Goal: Check status: Check status

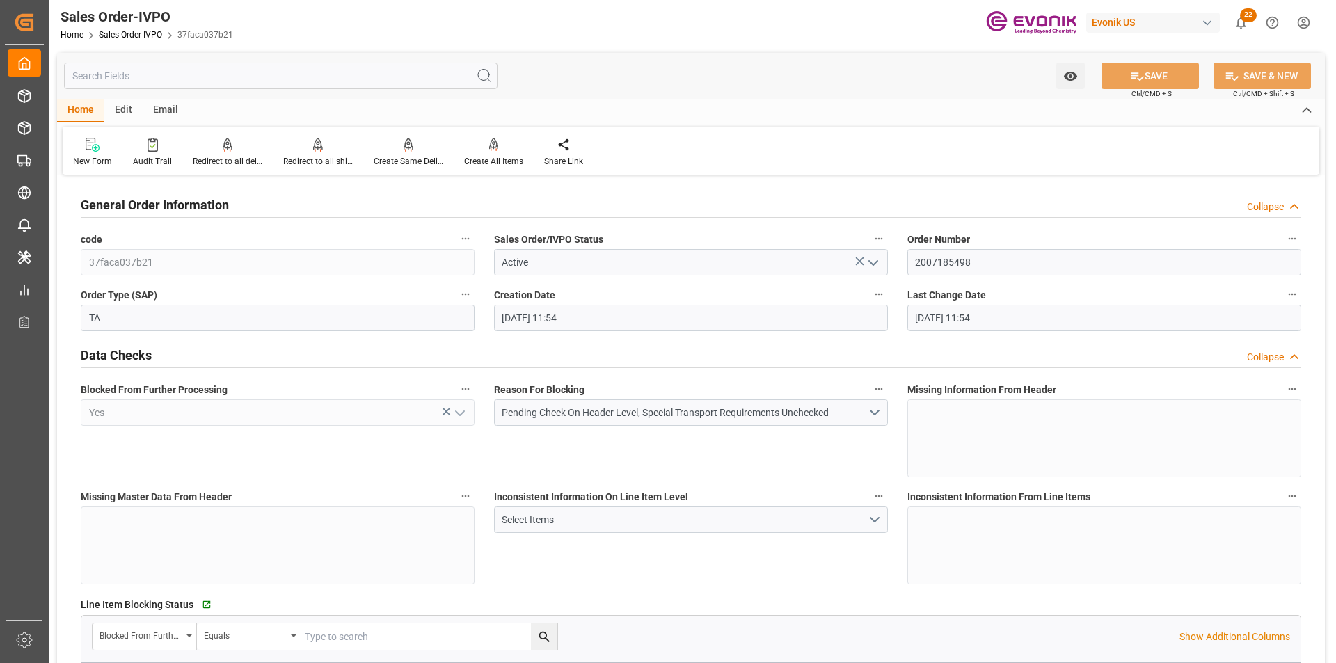
scroll to position [2018, 0]
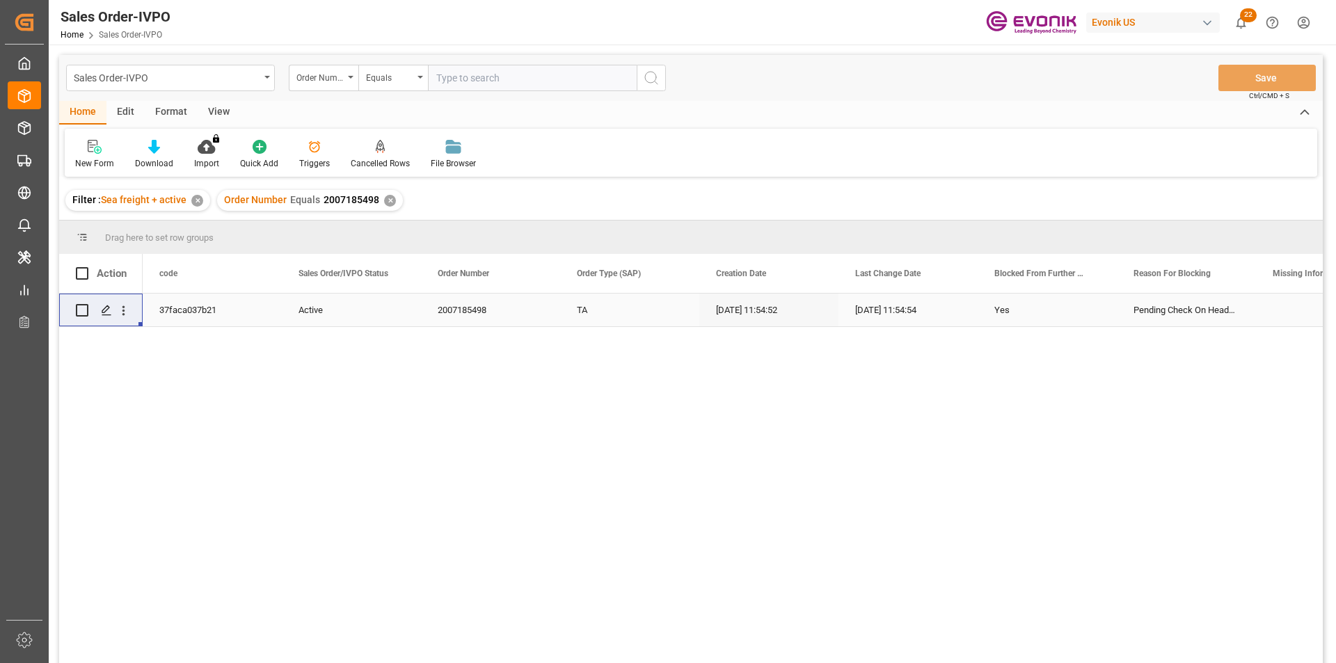
click at [475, 79] on input "text" at bounding box center [532, 78] width 209 height 26
click at [384, 197] on div "✕" at bounding box center [390, 201] width 12 height 12
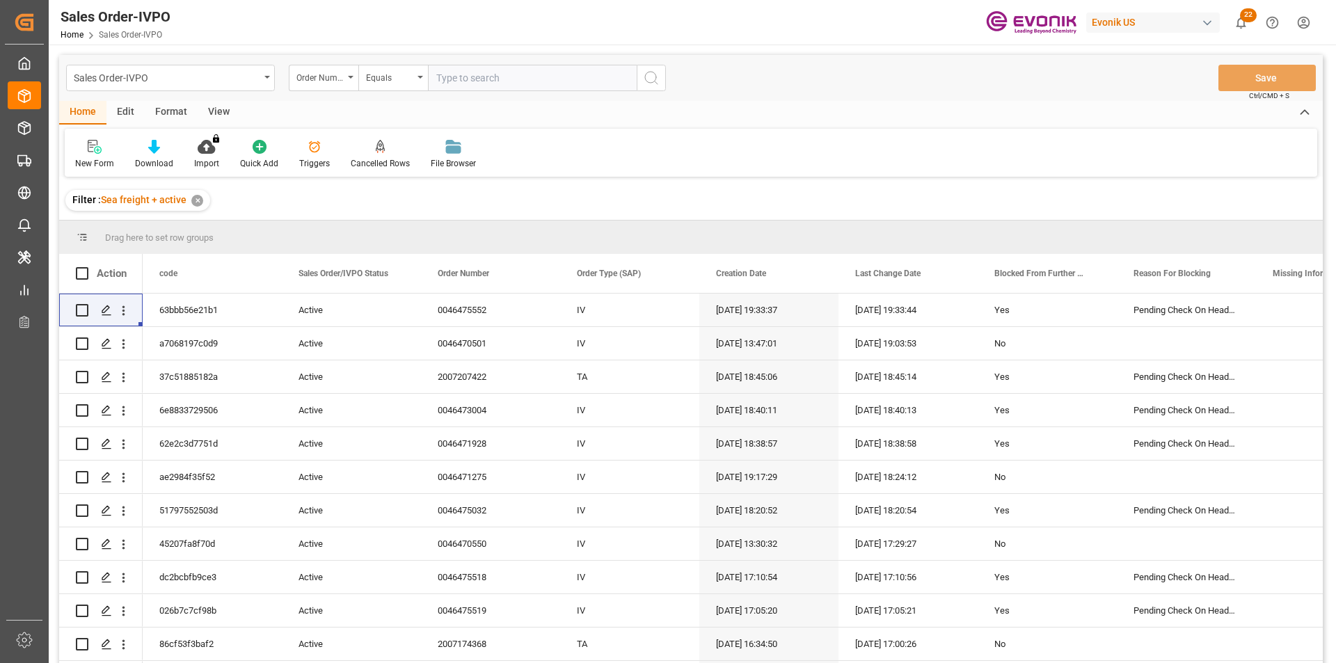
click at [458, 70] on input "text" at bounding box center [532, 78] width 209 height 26
paste input "2007174368"
type input "2007174368"
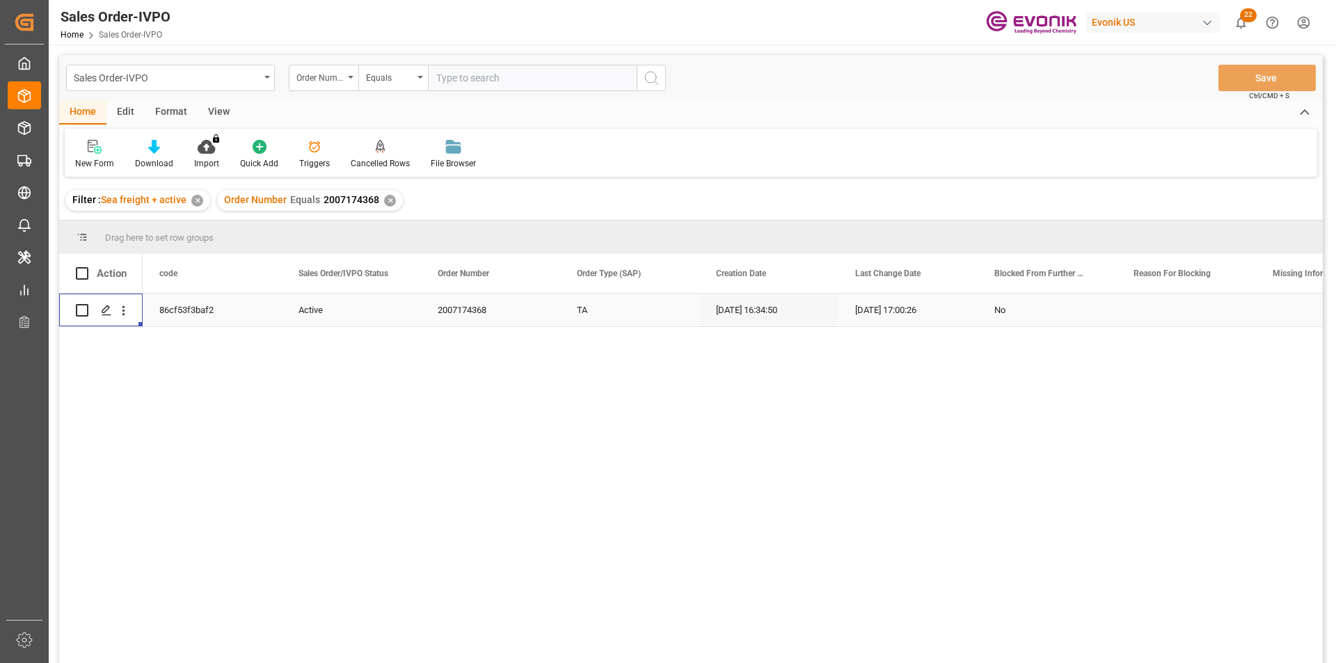
click at [132, 310] on div "Press SPACE to select this row." at bounding box center [123, 310] width 35 height 26
click at [122, 312] on icon "open menu" at bounding box center [123, 310] width 15 height 15
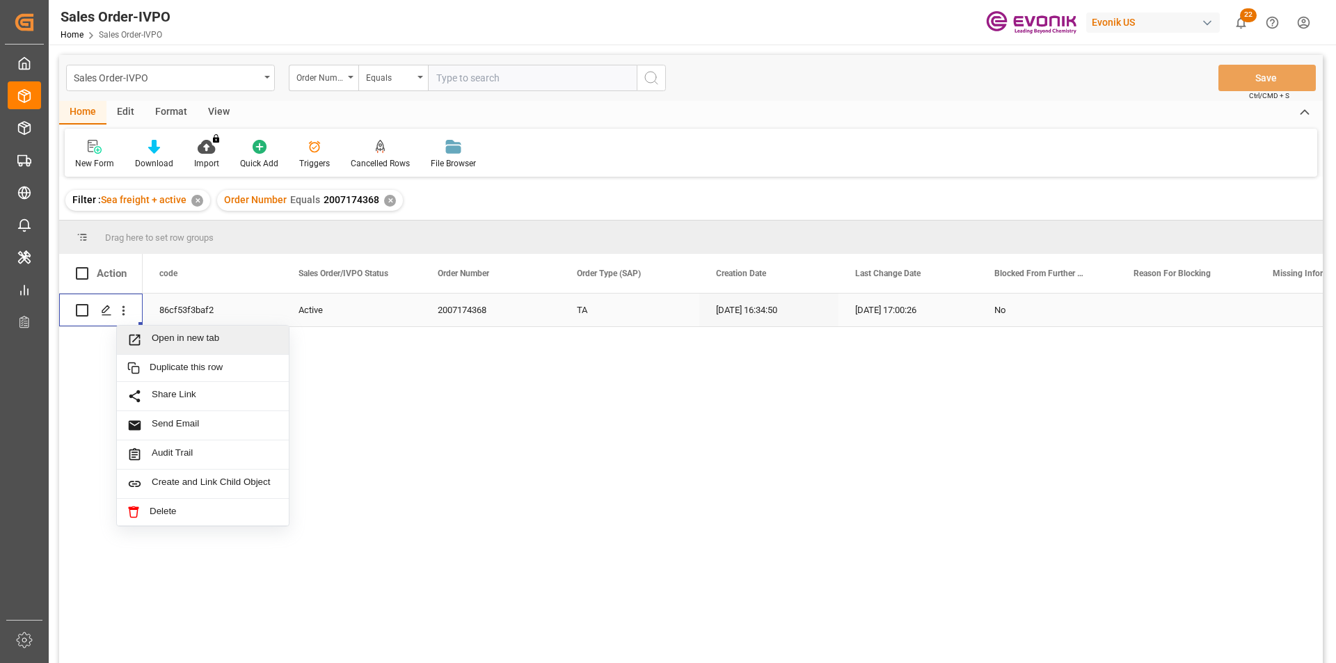
click at [177, 334] on span "Open in new tab" at bounding box center [215, 340] width 127 height 15
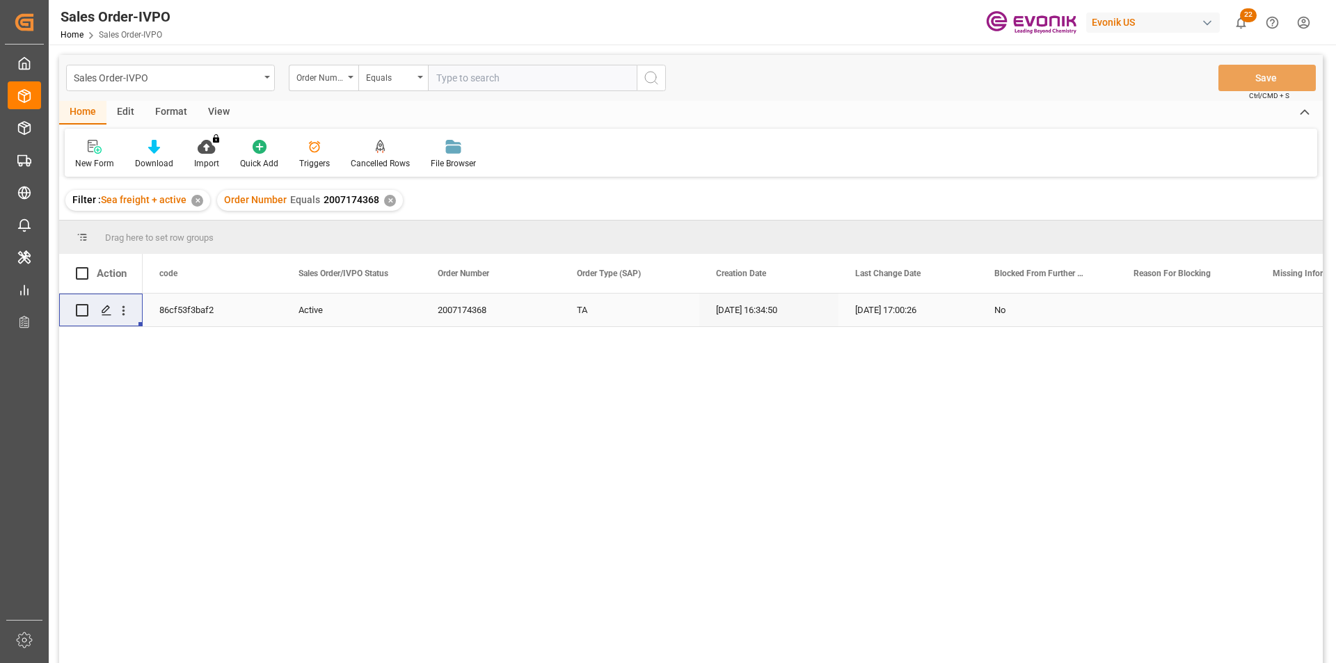
click at [385, 196] on div "✕" at bounding box center [390, 201] width 12 height 12
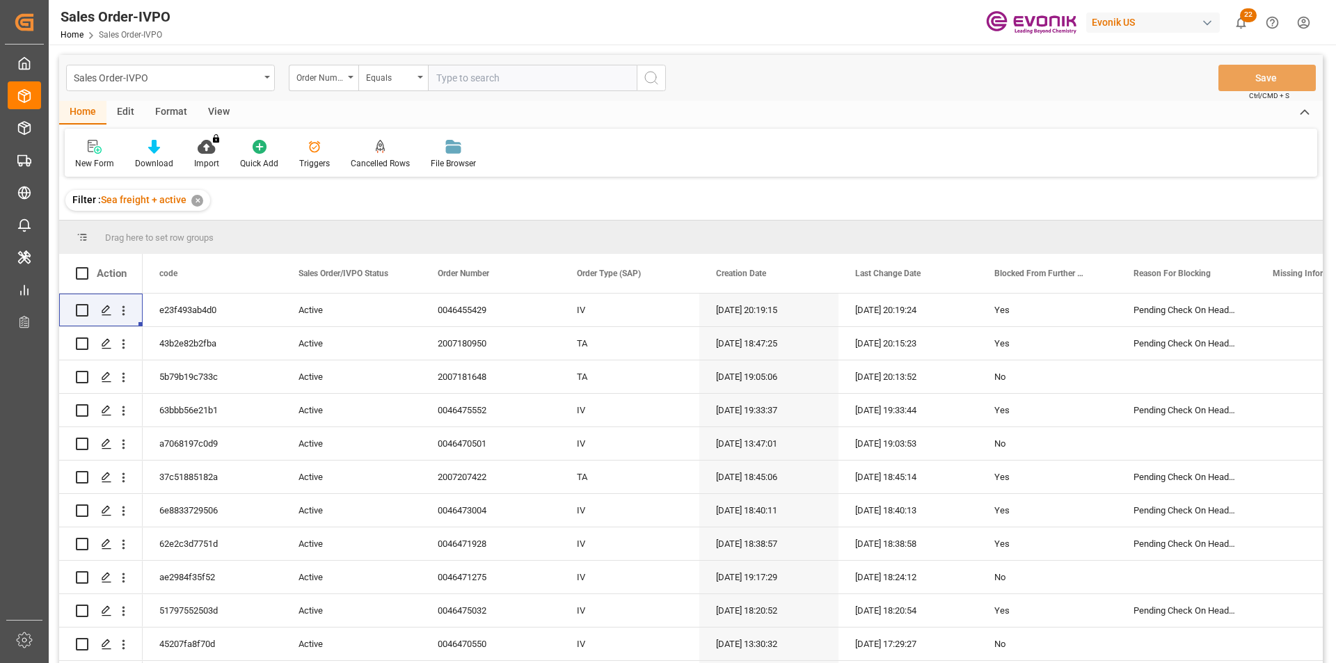
click at [452, 84] on input "text" at bounding box center [532, 78] width 209 height 26
paste input "0046472140"
type input "0046472140"
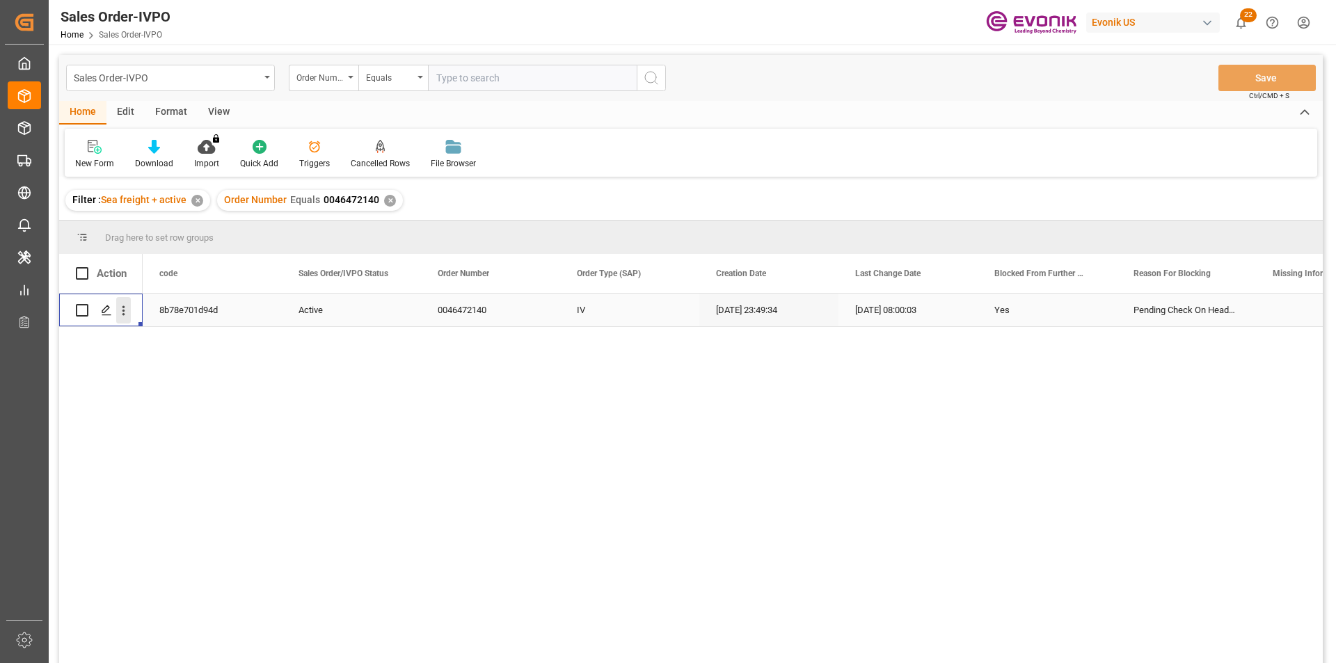
click at [120, 314] on icon "open menu" at bounding box center [123, 310] width 15 height 15
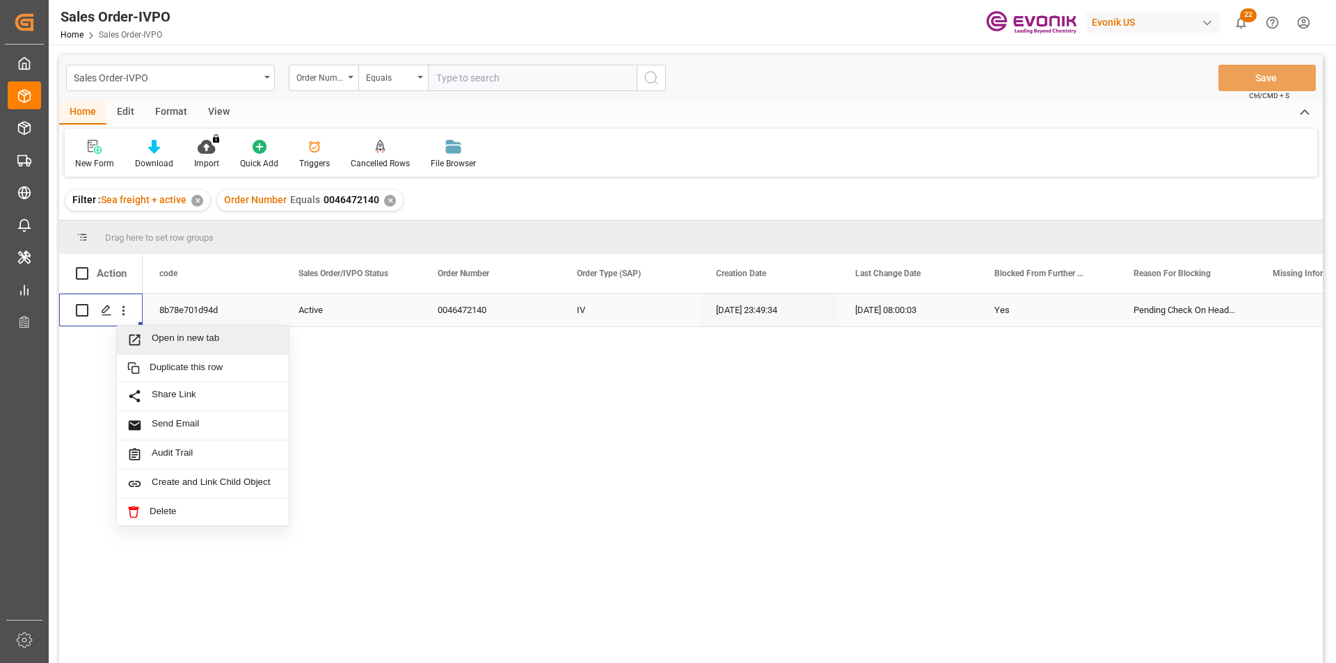
click at [170, 330] on div "Open in new tab" at bounding box center [203, 340] width 172 height 29
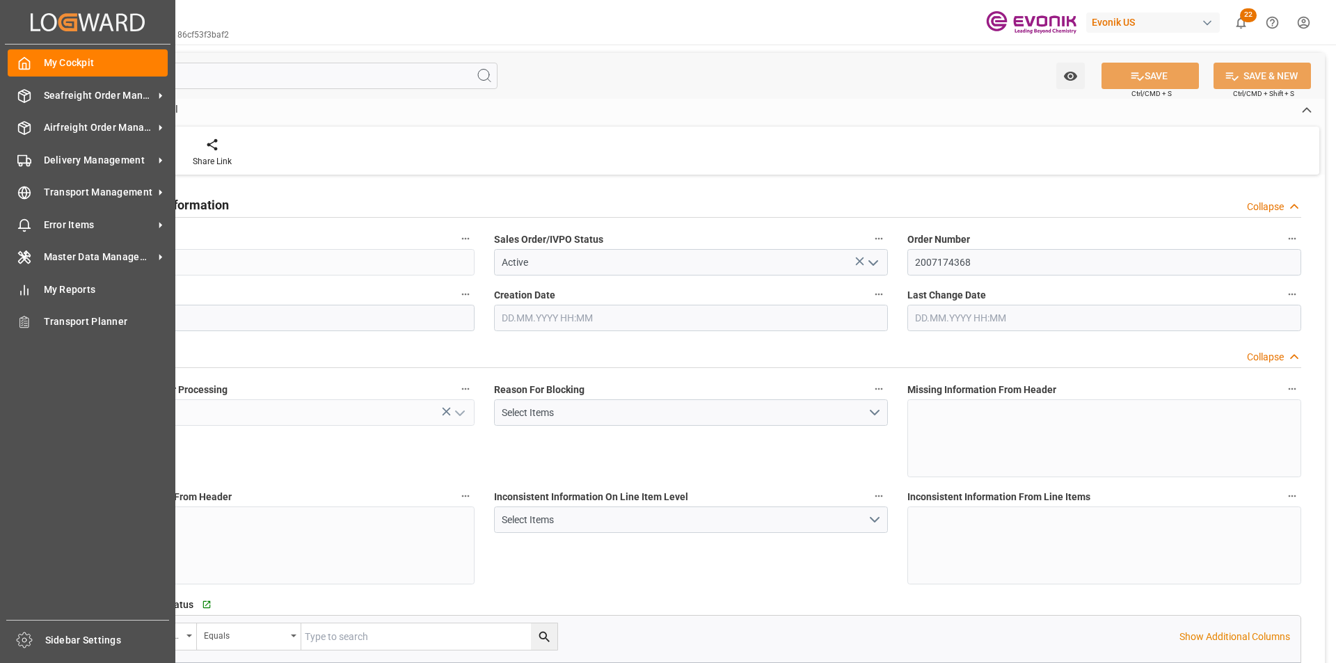
type input "BRSSZ"
type input "0"
type input "1"
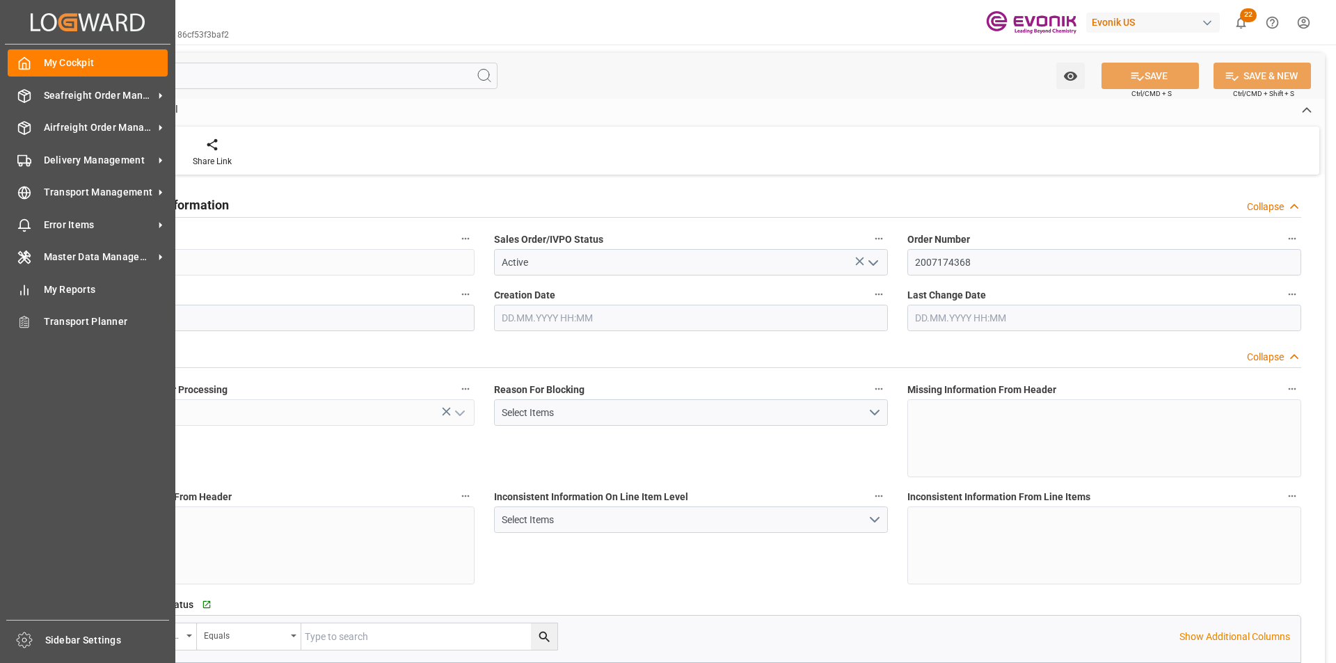
type input "16140"
type input "26.4204"
type input "17000"
type input "30"
type input "08.09.2025 16:34"
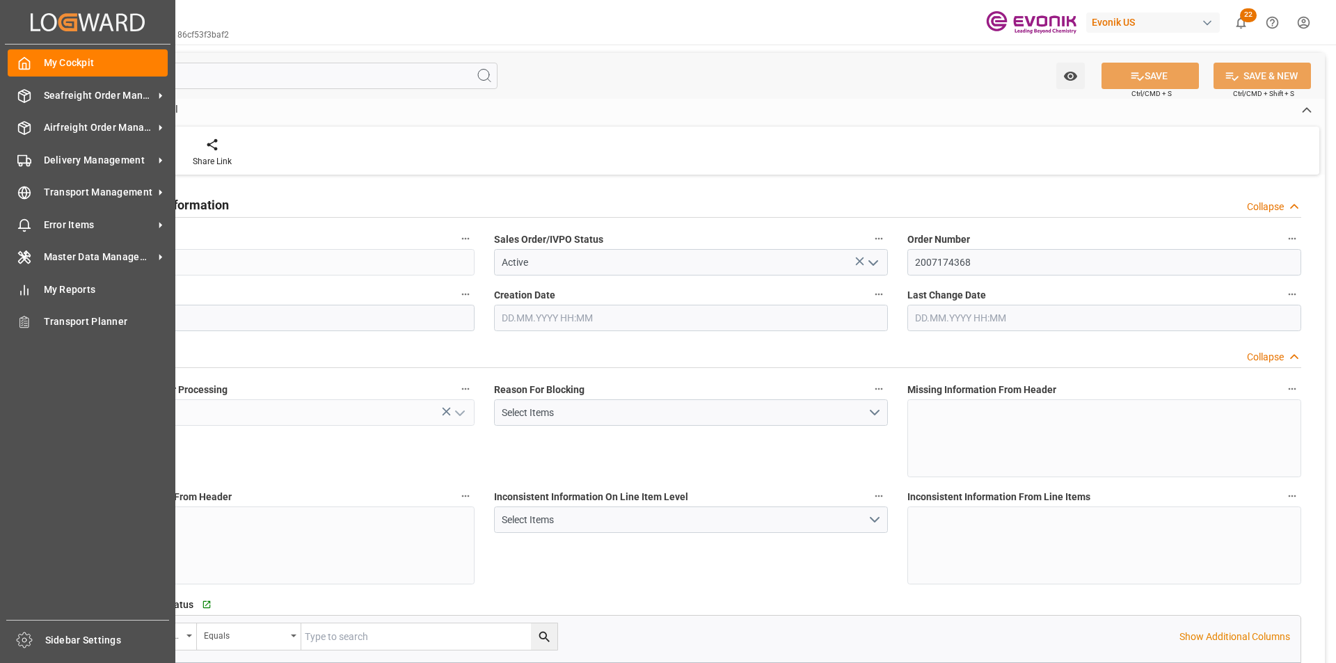
type input "30.09.2025 17:00"
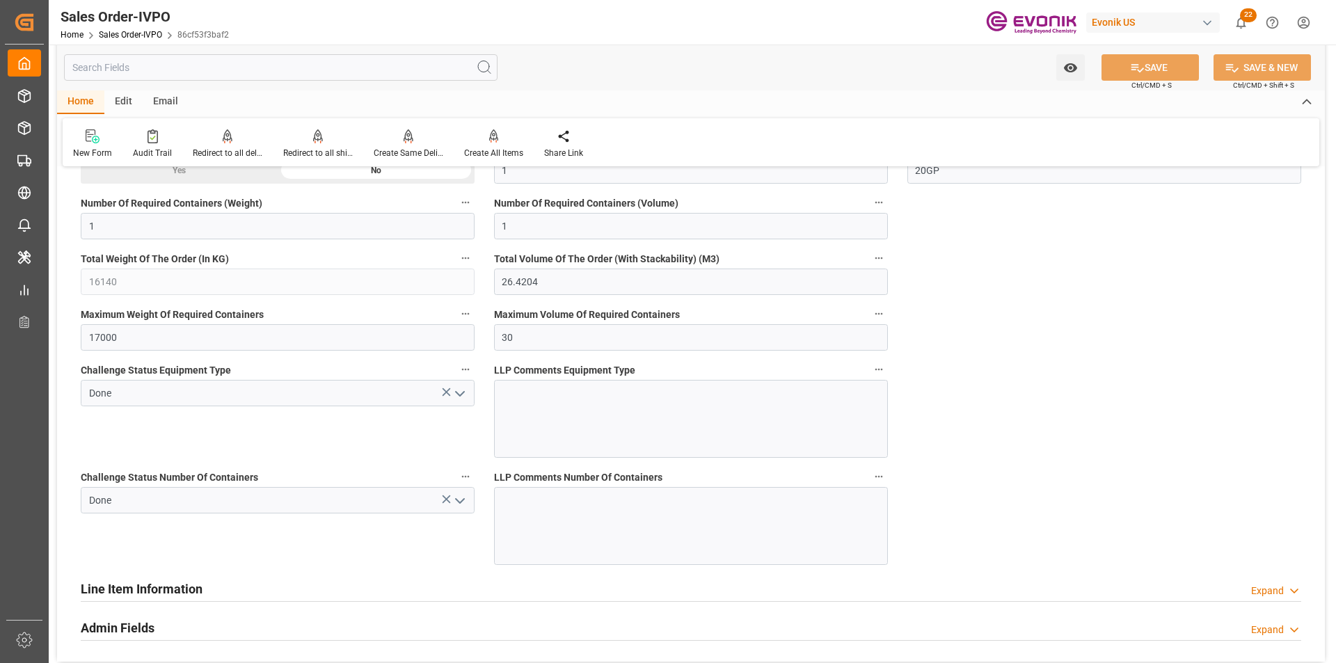
scroll to position [2790, 0]
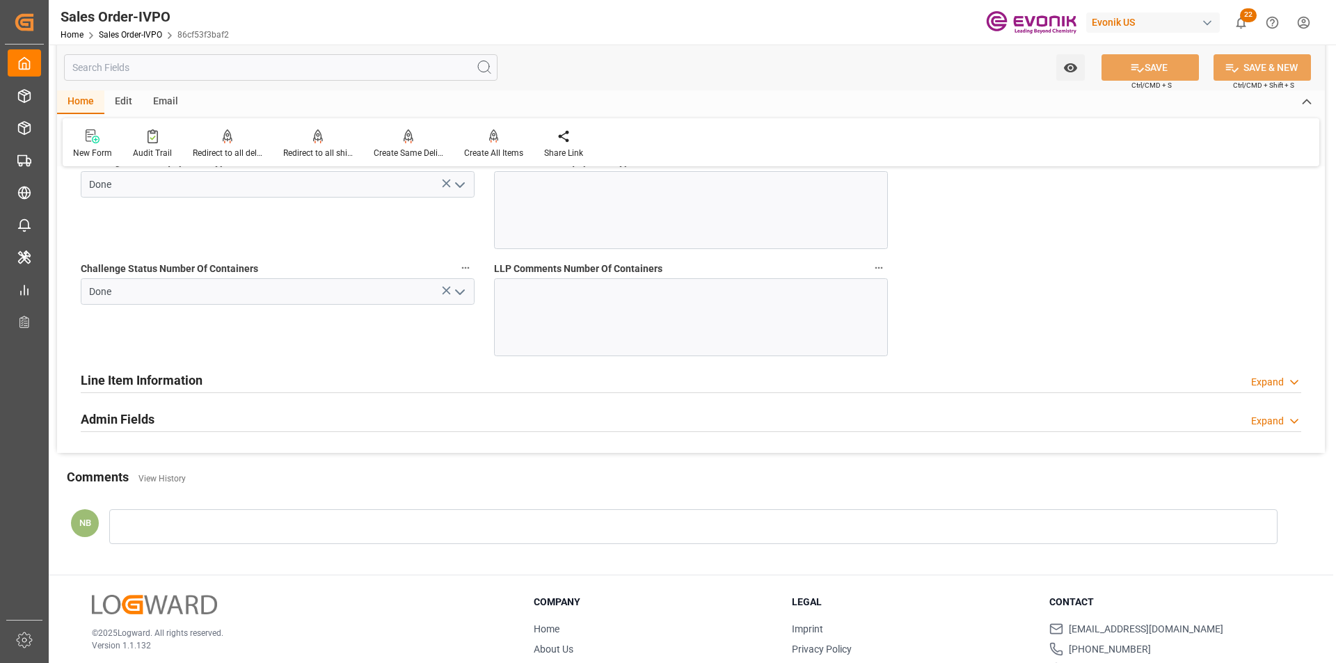
click at [1254, 381] on div "Expand" at bounding box center [1267, 382] width 33 height 15
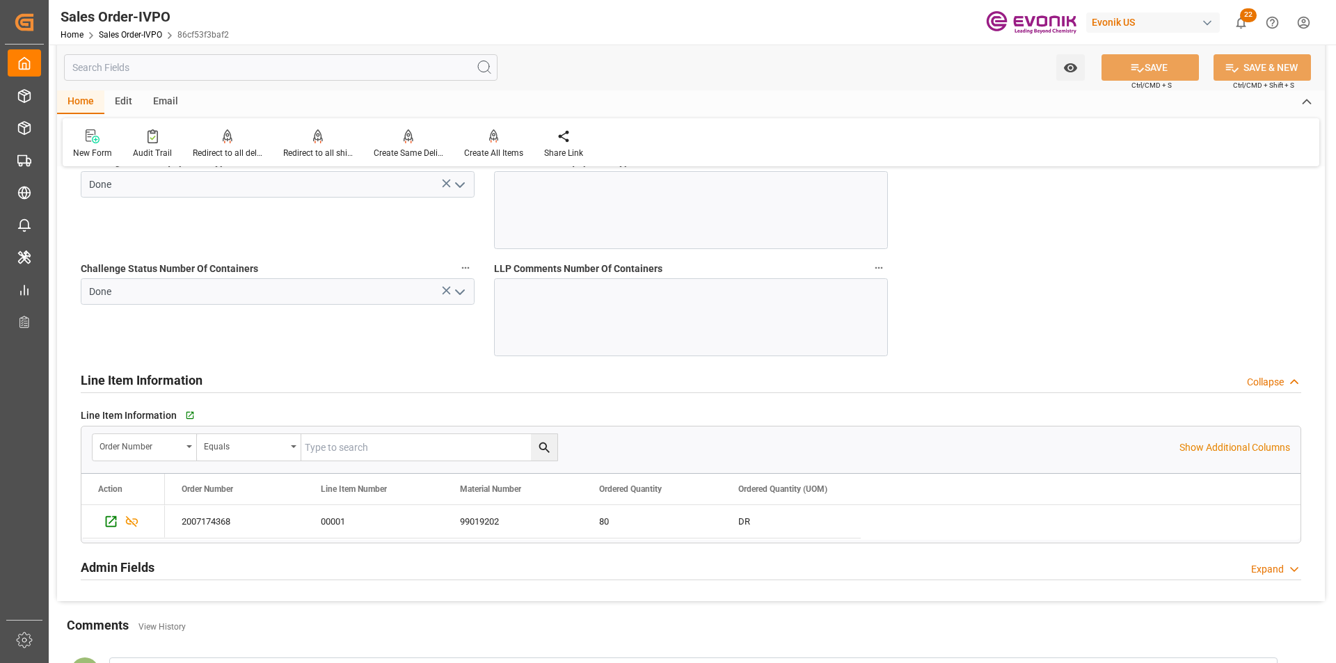
scroll to position [2860, 0]
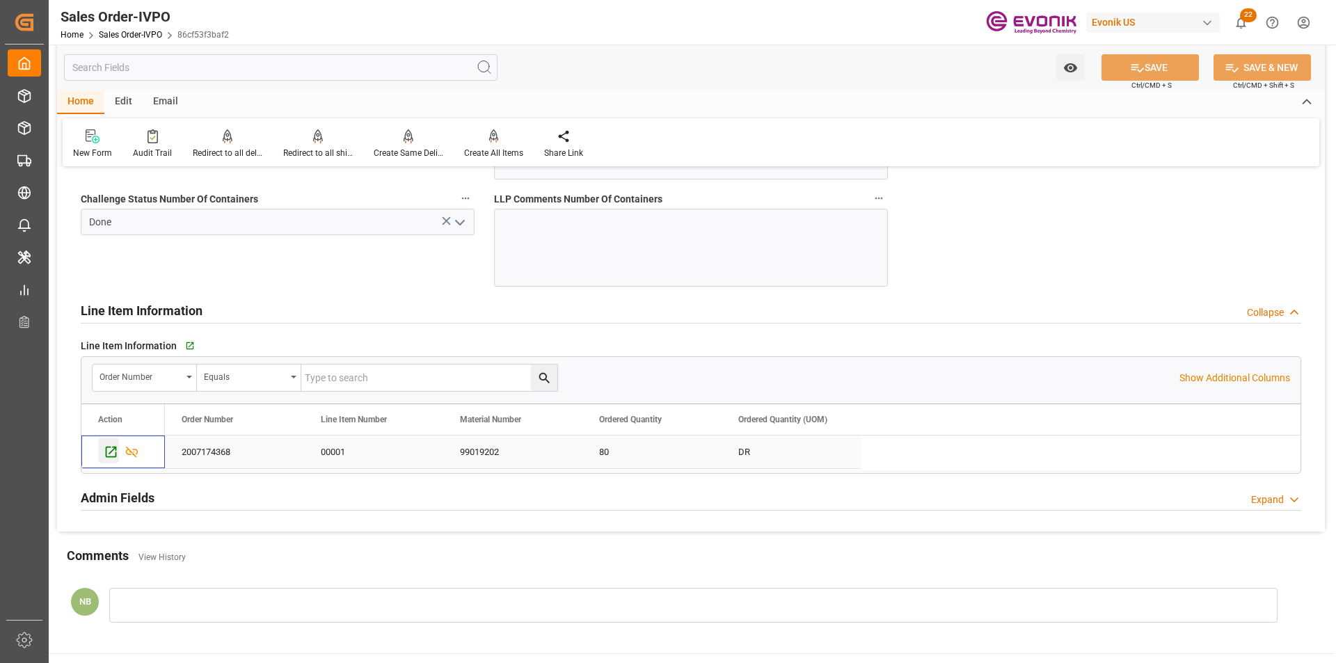
click at [114, 451] on icon "Press SPACE to select this row." at bounding box center [111, 452] width 15 height 15
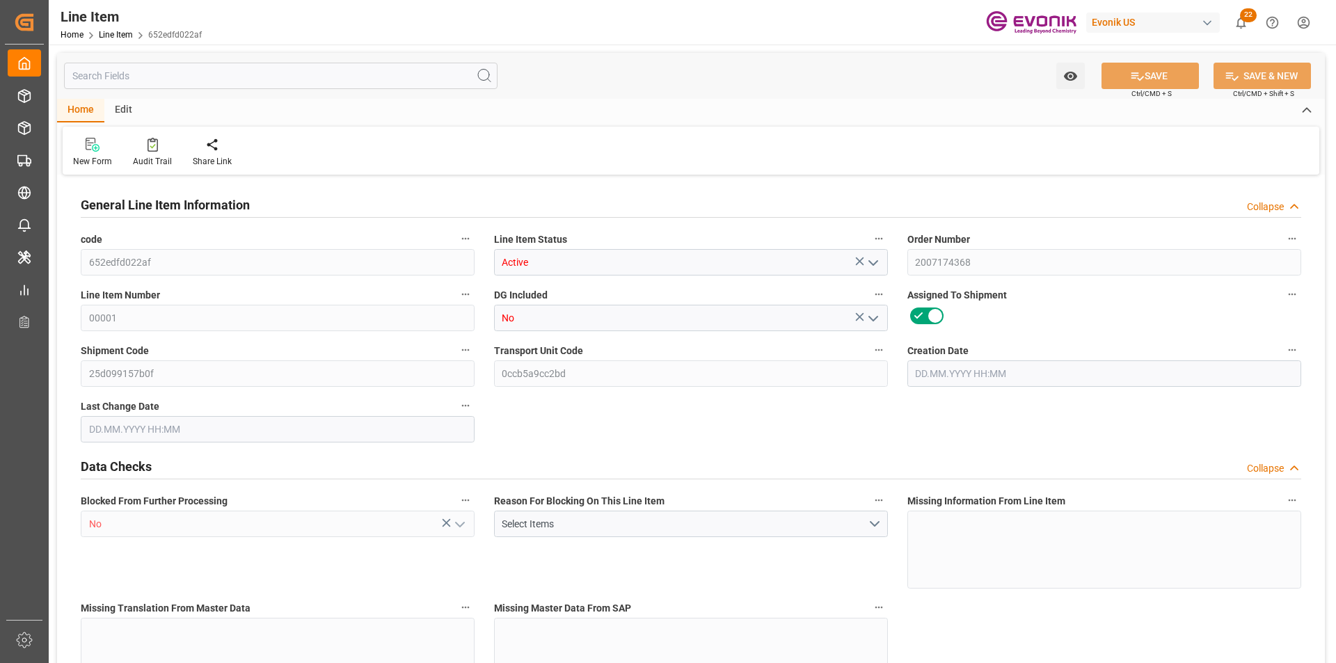
type input "20"
type input "15280"
type input "14000"
type input "26.4204"
type input "80"
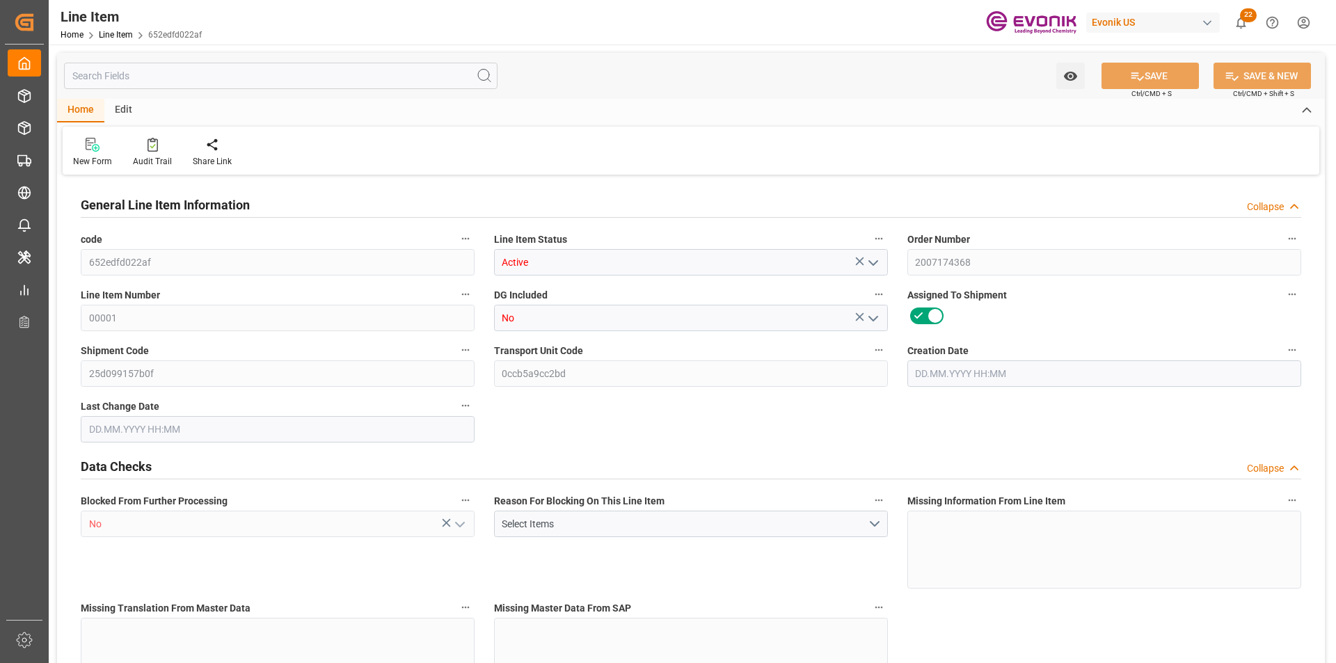
type input "72007.44"
type input "80"
type input "15280"
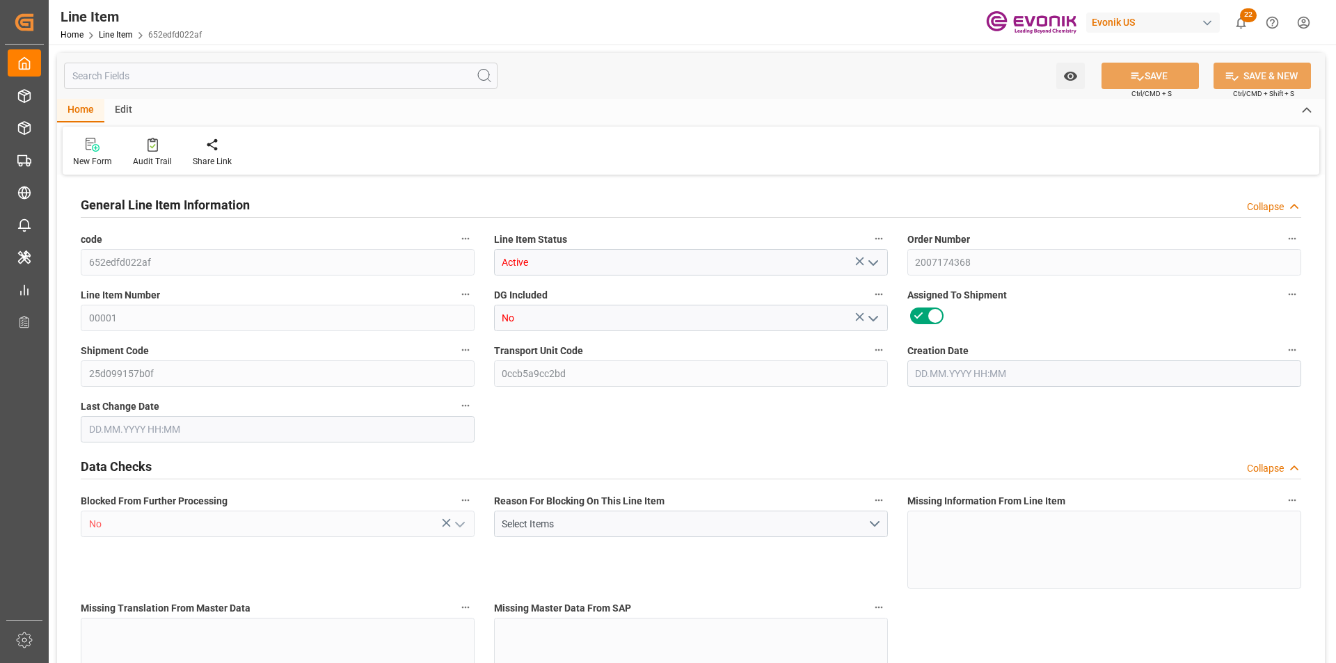
type input "16140"
type input "14000"
type input "26.4204"
type input "26420.4"
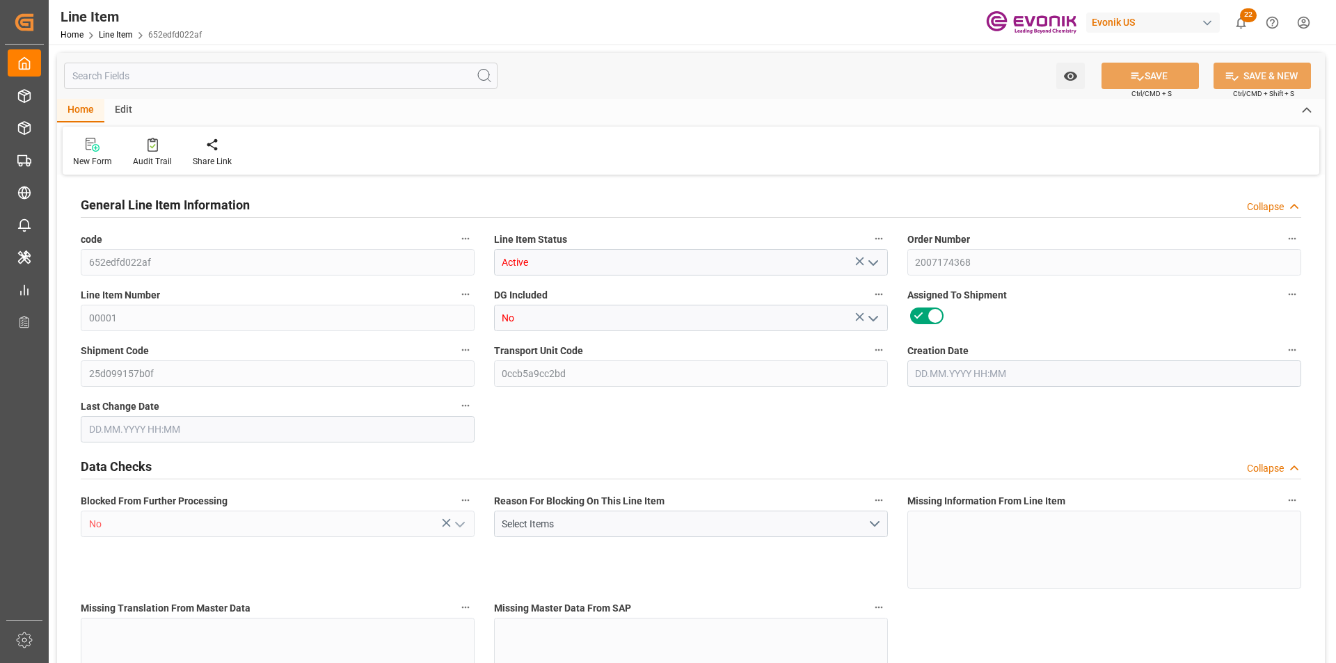
type input "80"
type input "15280"
type input "14000"
type input "26.4204"
type input "08.09.2025 16:34"
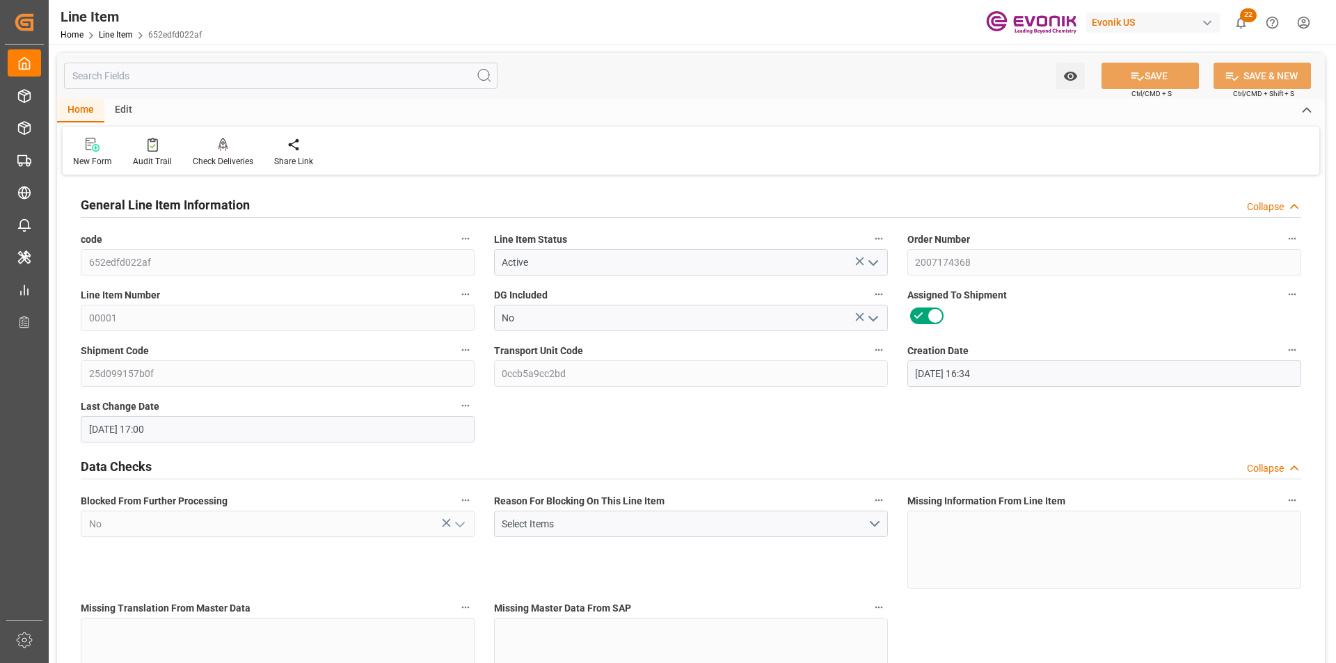
type input "30.09.2025 17:00"
type input "01.12.2025"
type input "20.10.2025"
type input "10.10.2025"
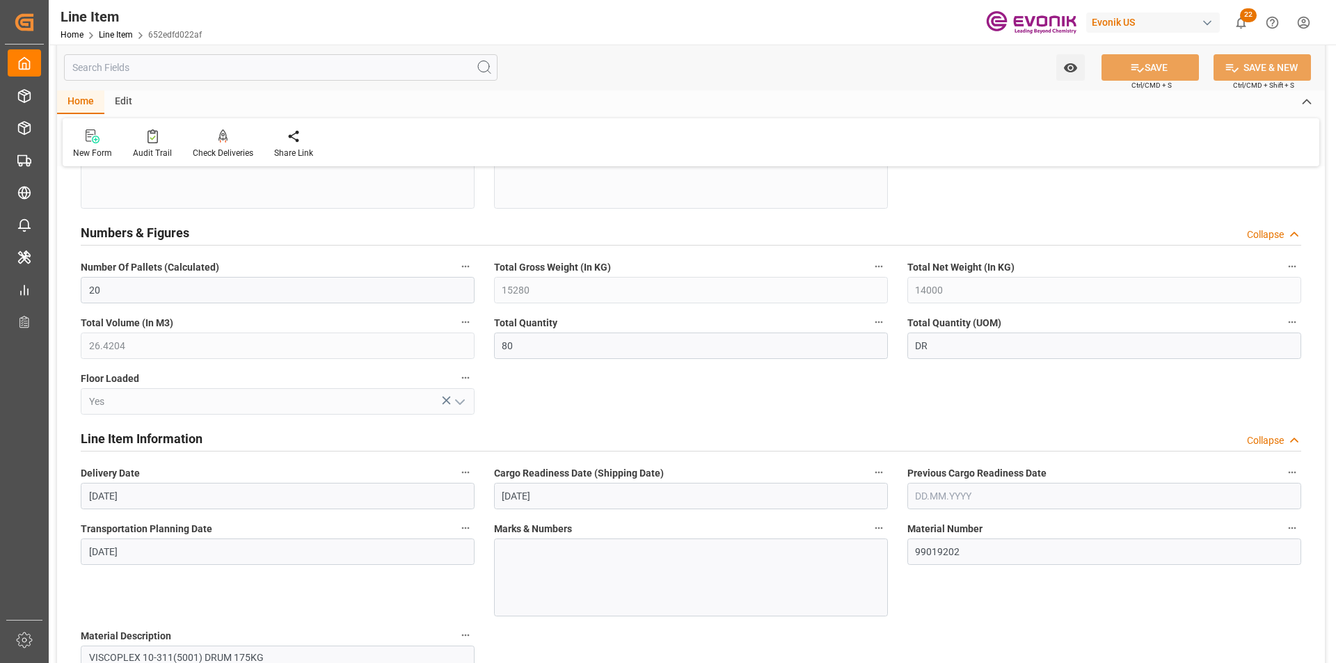
scroll to position [557, 0]
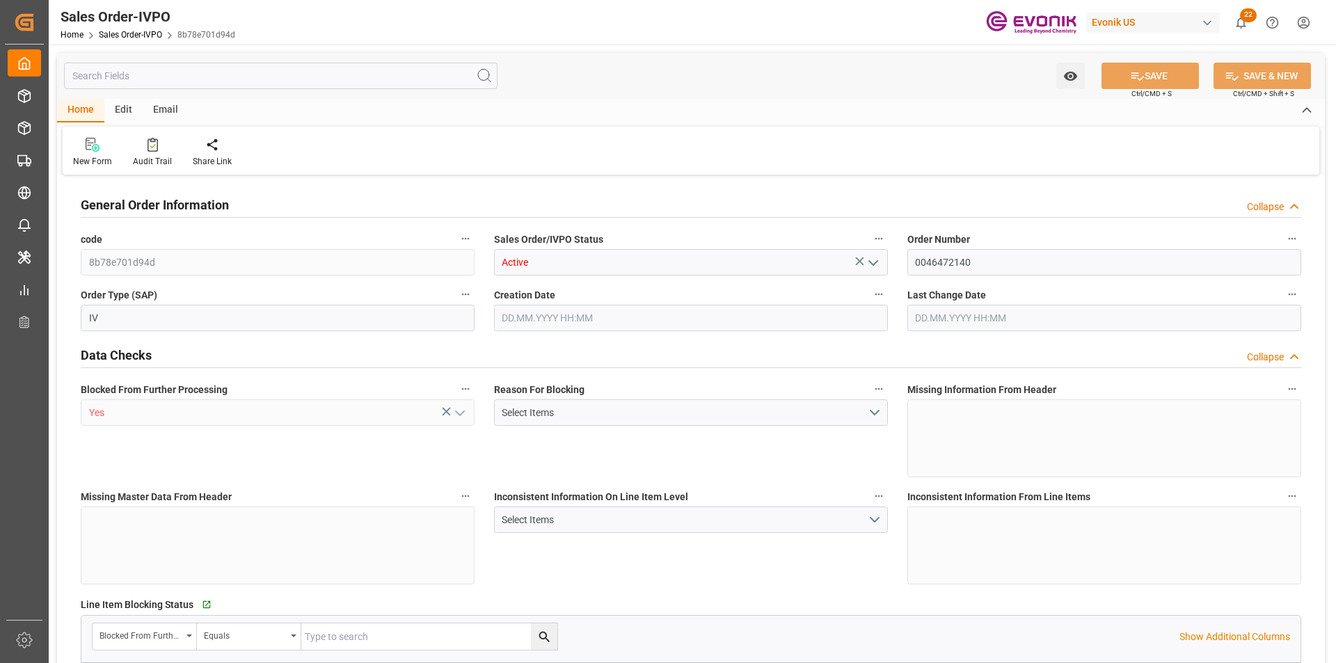
type input "JPYOK"
type input "0"
type input "1"
type input "4080"
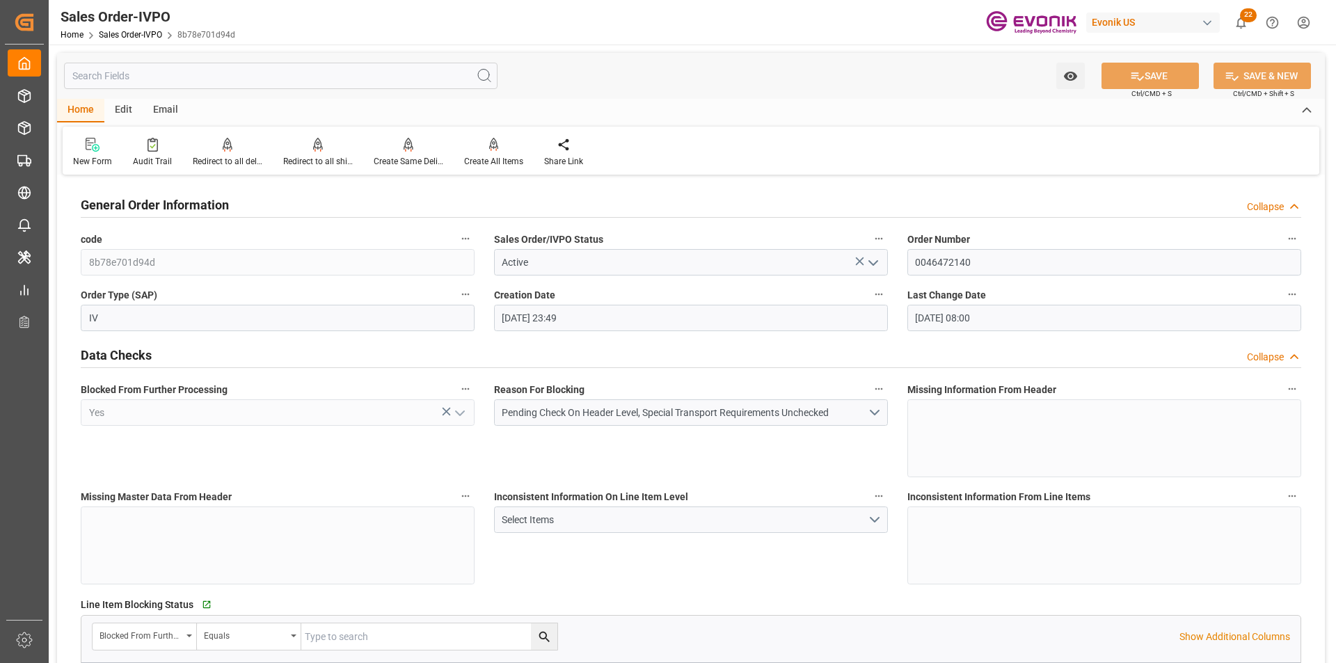
type input "[DATE] 23:49"
type input "[DATE] 08:00"
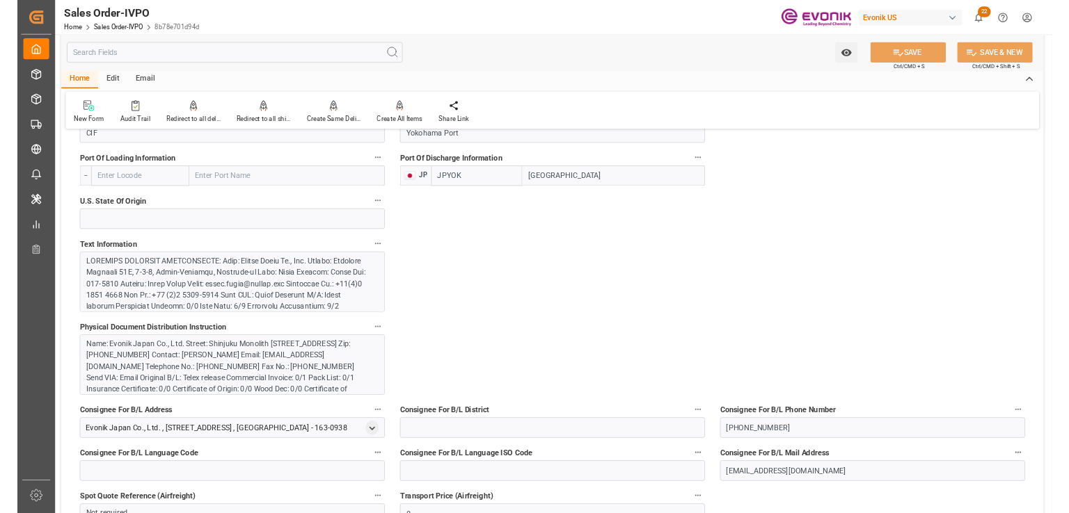
scroll to position [765, 0]
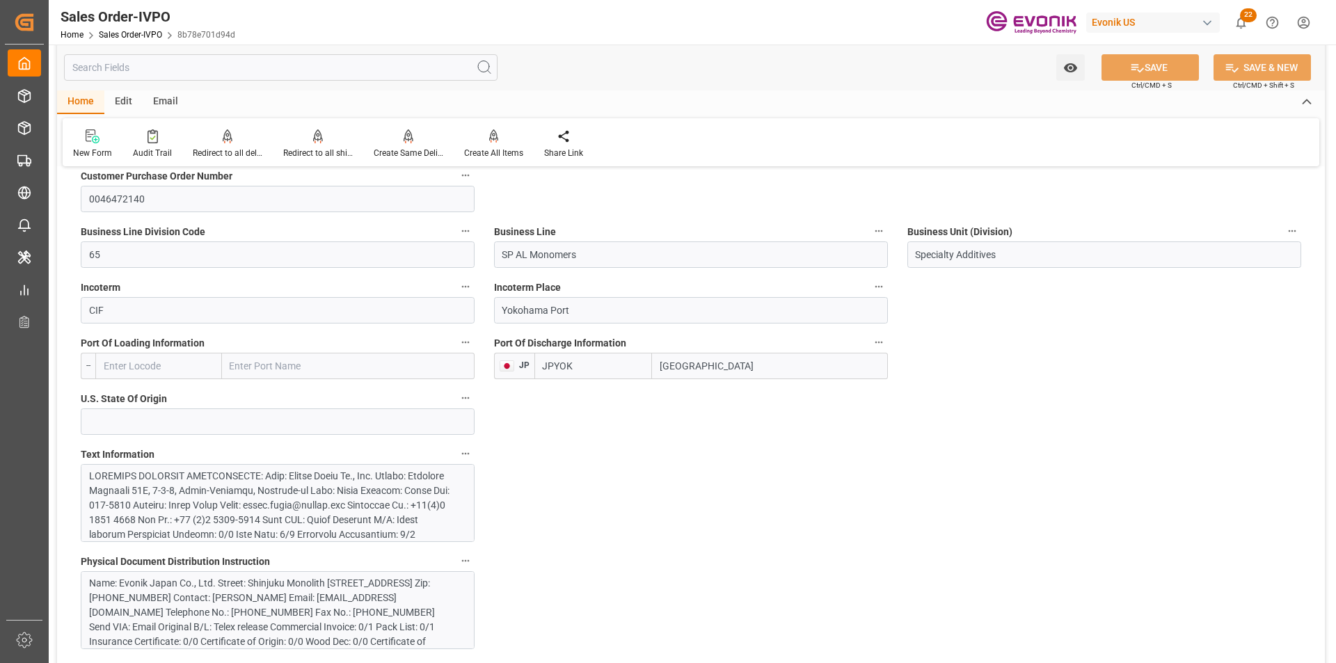
click at [278, 524] on div at bounding box center [272, 586] width 367 height 234
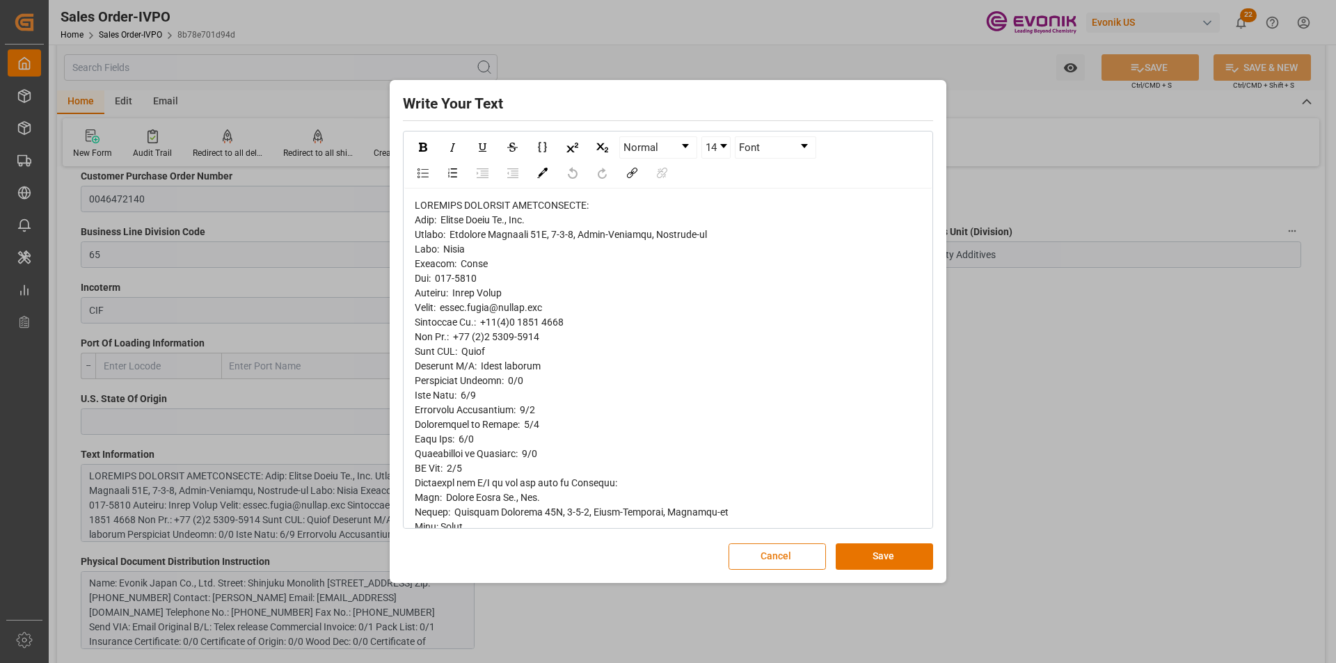
click at [770, 564] on button "Cancel" at bounding box center [776, 556] width 97 height 26
